Goal: Check status: Check status

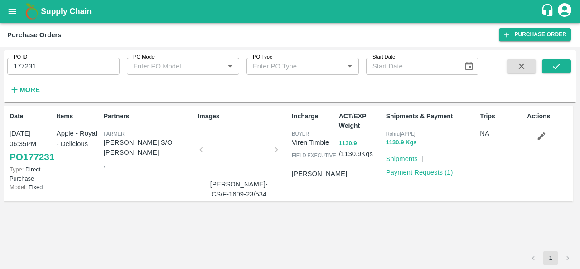
click at [60, 63] on input "177231" at bounding box center [63, 66] width 112 height 17
paste input "text"
type input "178483"
click at [560, 62] on icon "submit" at bounding box center [557, 66] width 10 height 10
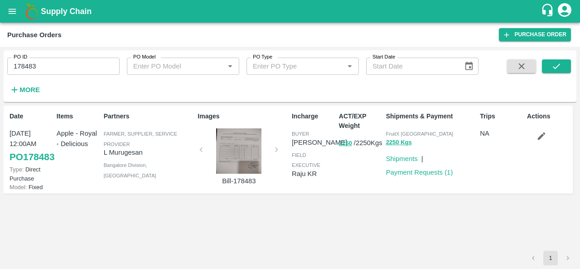
click at [235, 148] on div at bounding box center [239, 150] width 68 height 45
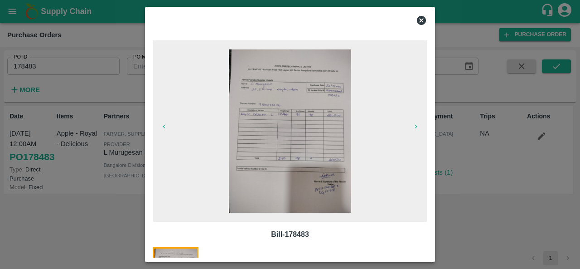
click at [294, 136] on img at bounding box center [290, 130] width 122 height 163
click at [420, 21] on icon at bounding box center [421, 20] width 11 height 11
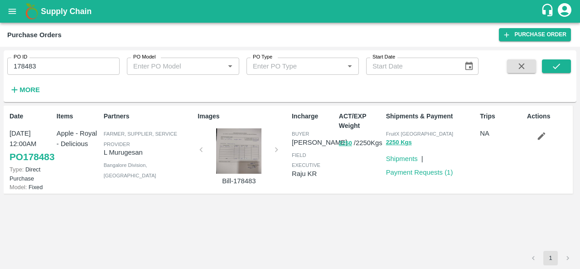
click at [356, 178] on div "ACT/EXP Weight 2250 / 2250 Kgs" at bounding box center [358, 149] width 47 height 83
click at [234, 150] on div at bounding box center [239, 150] width 68 height 45
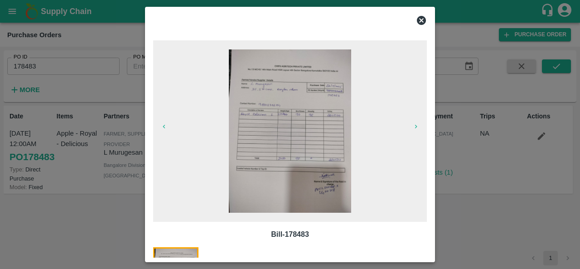
click at [267, 121] on img at bounding box center [290, 130] width 122 height 163
click at [420, 22] on icon at bounding box center [421, 20] width 11 height 11
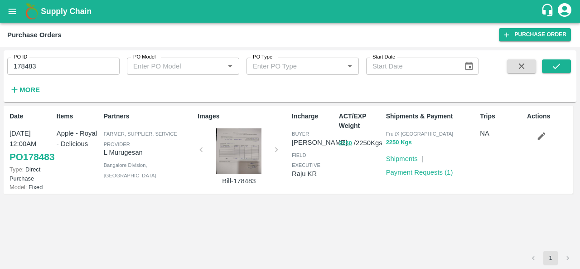
click at [358, 191] on div "ACT/EXP Weight 2250 / 2250 Kgs" at bounding box center [358, 149] width 47 height 83
click at [350, 191] on div "ACT/EXP Weight 2250 / 2250 Kgs" at bounding box center [358, 149] width 47 height 83
click at [43, 72] on input "178483" at bounding box center [63, 66] width 112 height 17
